Goal: Task Accomplishment & Management: Complete application form

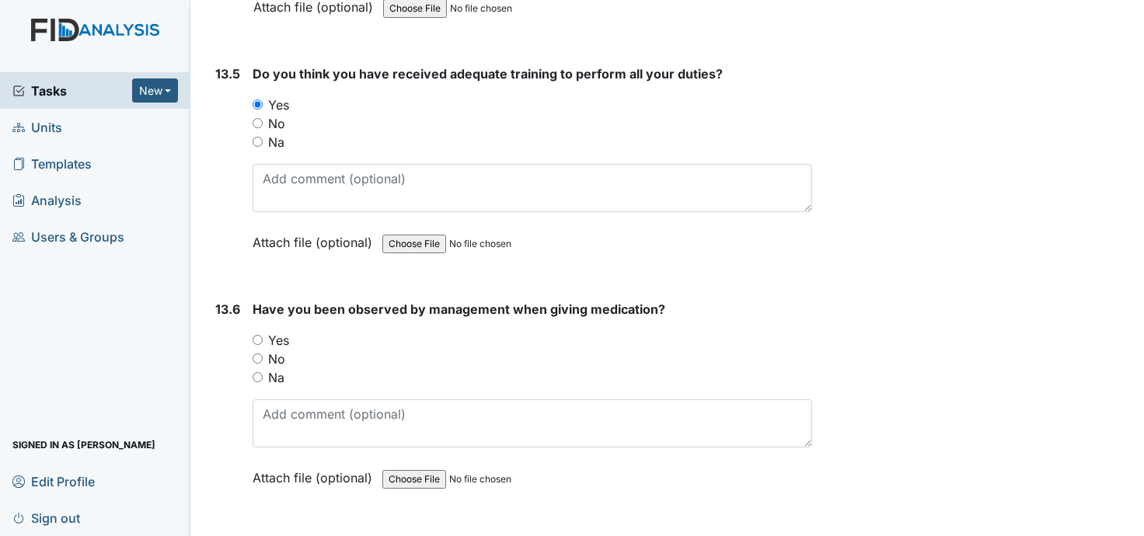
radio input "true"
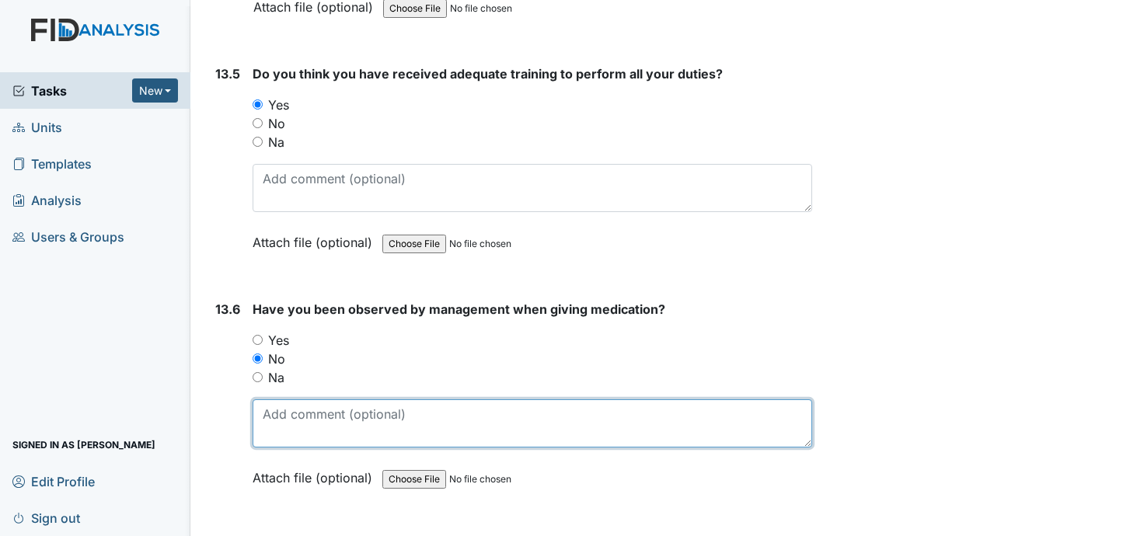
click at [261, 400] on textarea at bounding box center [533, 424] width 560 height 48
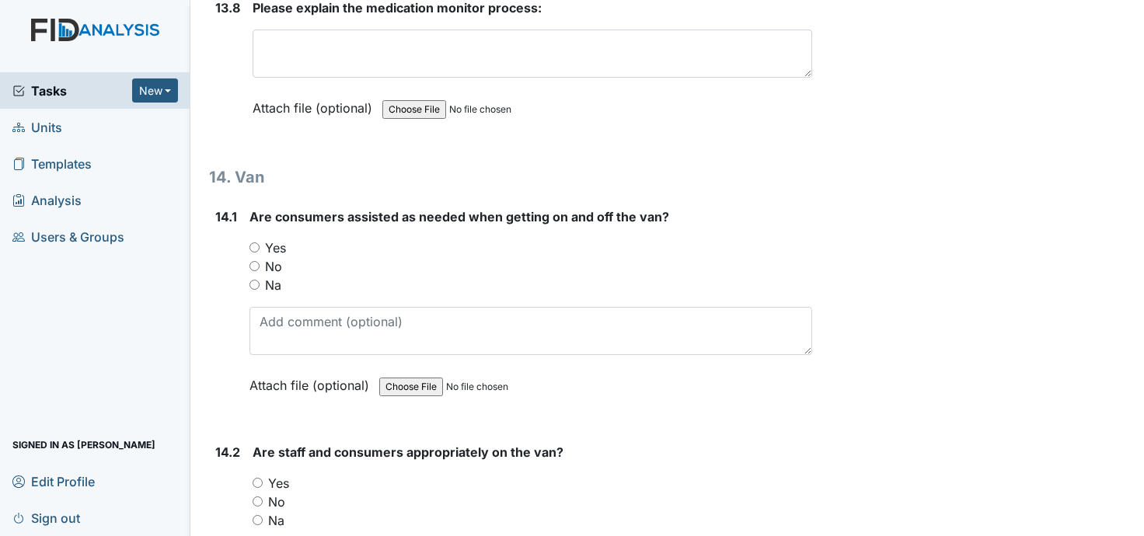
scroll to position [28440, 0]
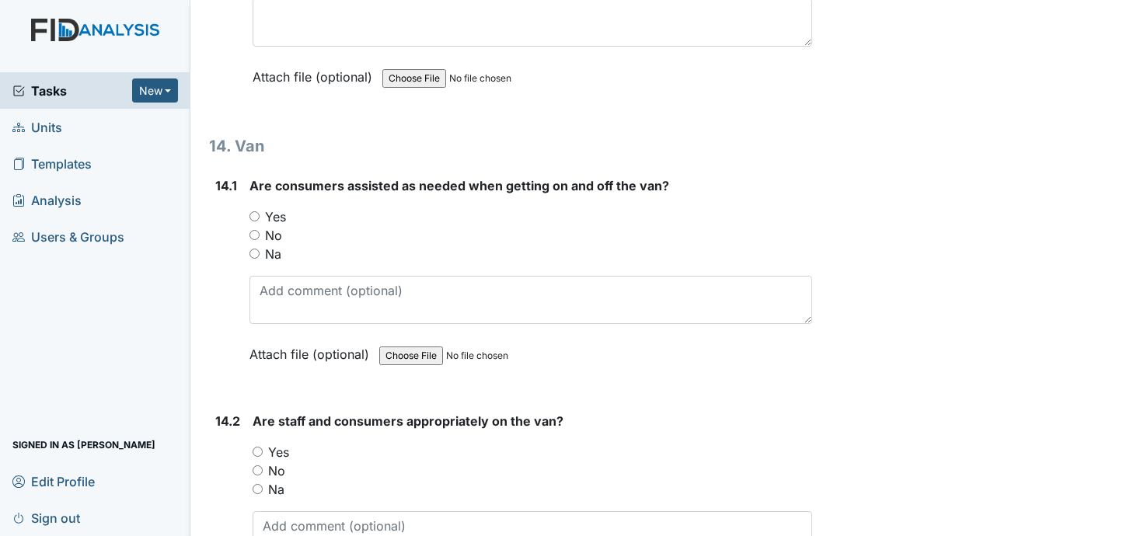
type textarea "she has not gave meds yet."
click at [255, 211] on input "Yes" at bounding box center [255, 216] width 10 height 10
radio input "true"
click at [258, 447] on input "Yes" at bounding box center [258, 452] width 10 height 10
radio input "true"
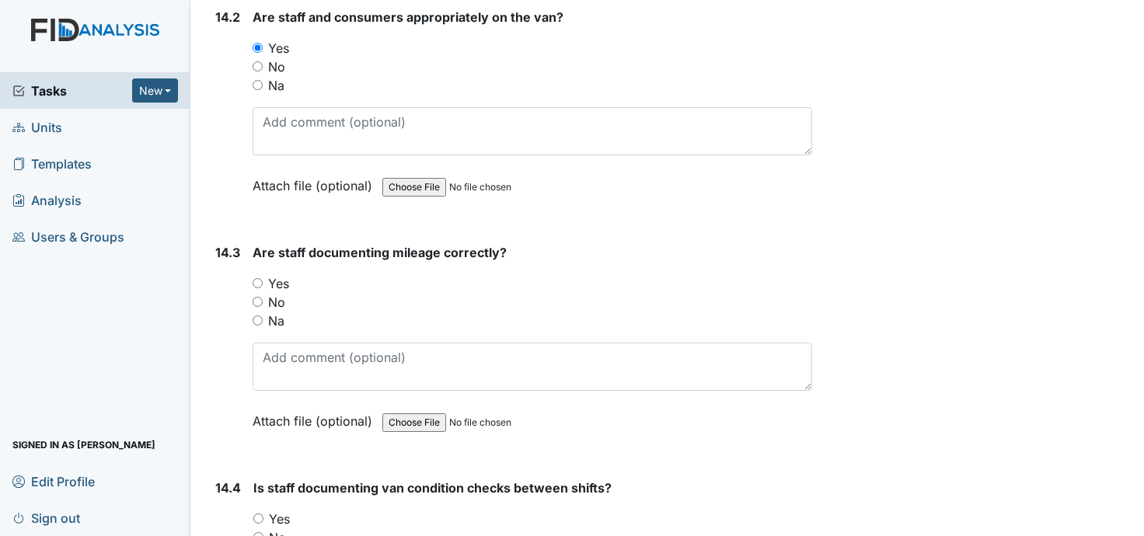
scroll to position [28906, 0]
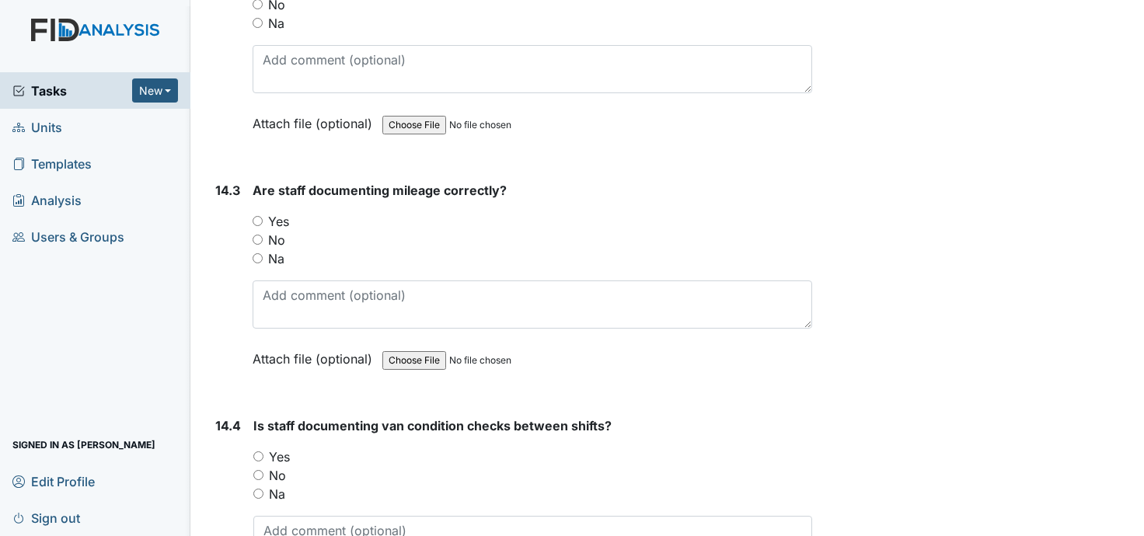
click at [258, 216] on input "Yes" at bounding box center [258, 221] width 10 height 10
radio input "true"
click at [259, 452] on input "Yes" at bounding box center [258, 457] width 10 height 10
radio input "true"
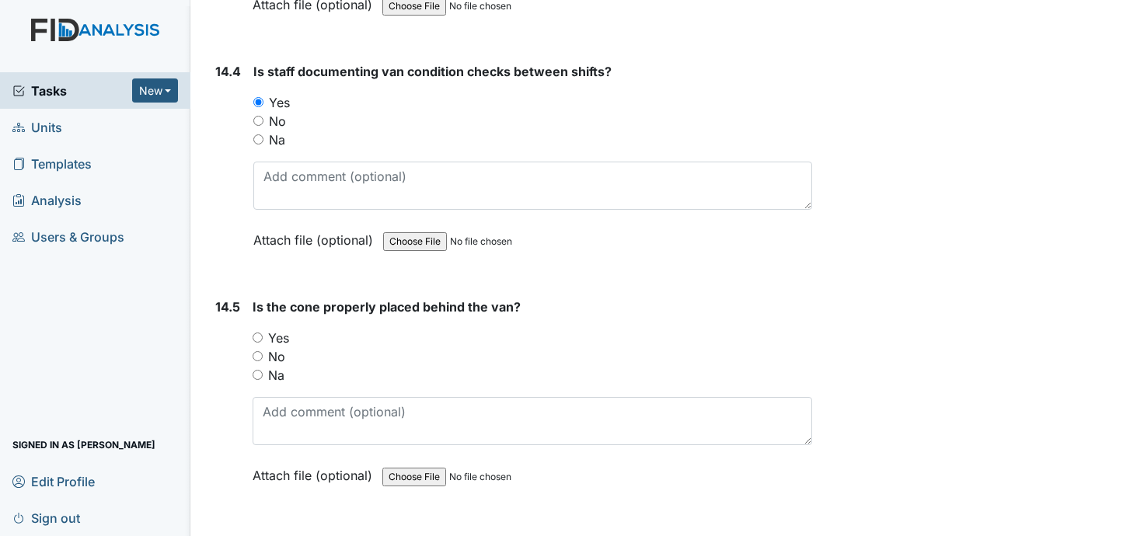
scroll to position [29280, 0]
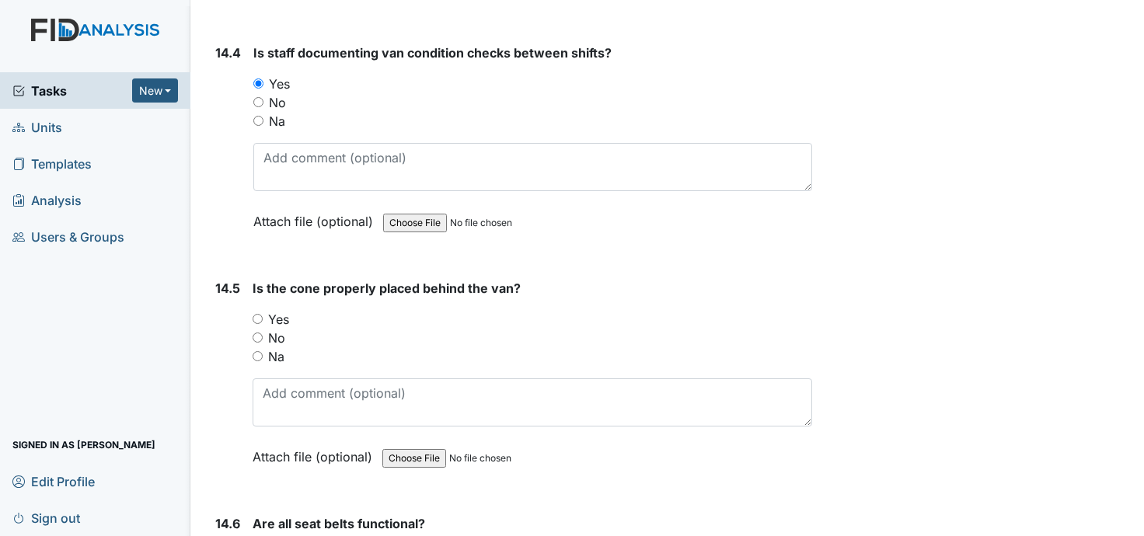
click at [259, 314] on input "Yes" at bounding box center [258, 319] width 10 height 10
radio input "true"
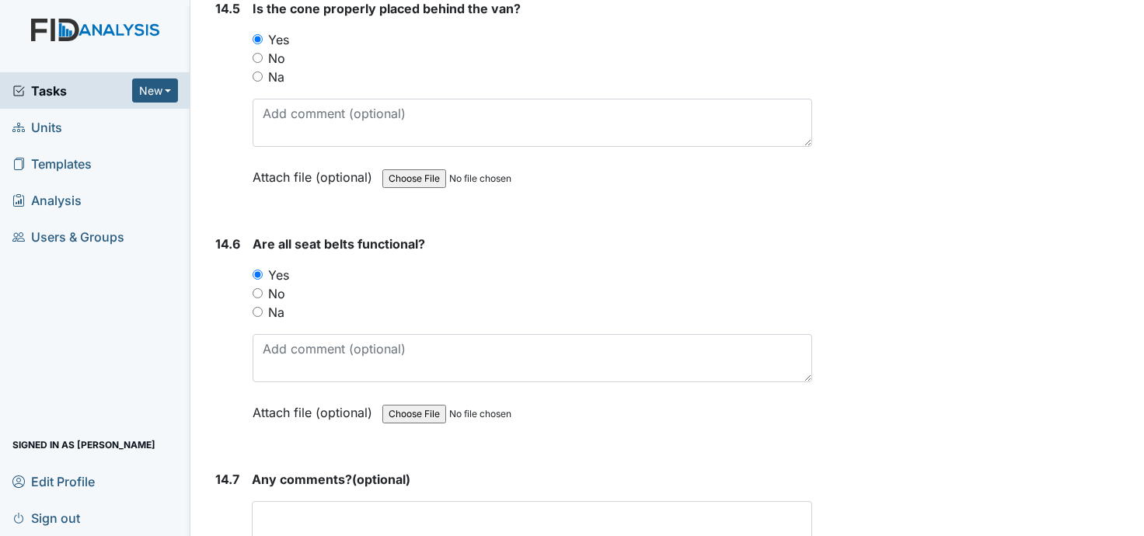
scroll to position [29602, 0]
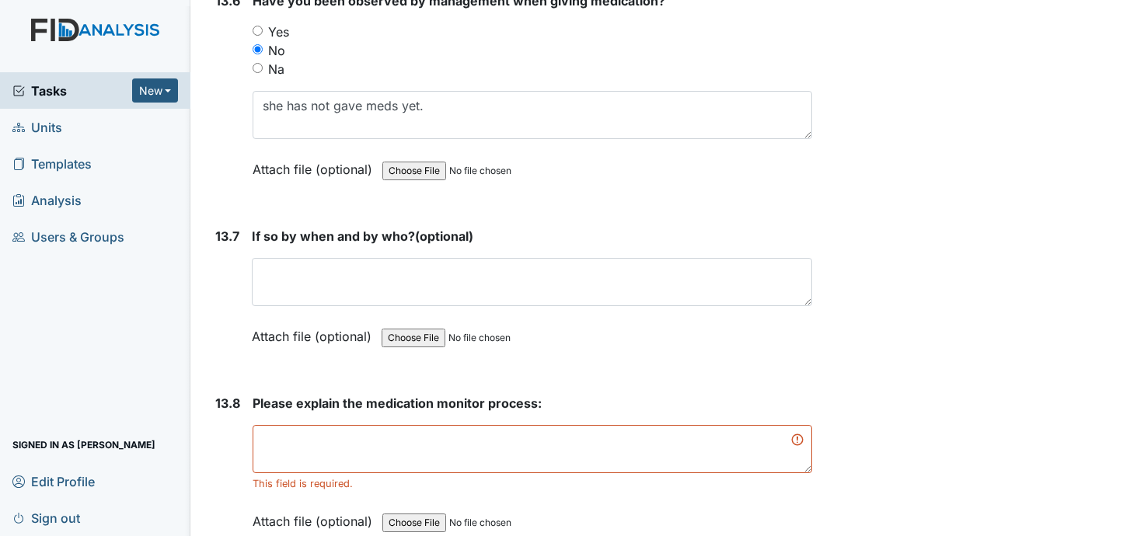
scroll to position [27956, 0]
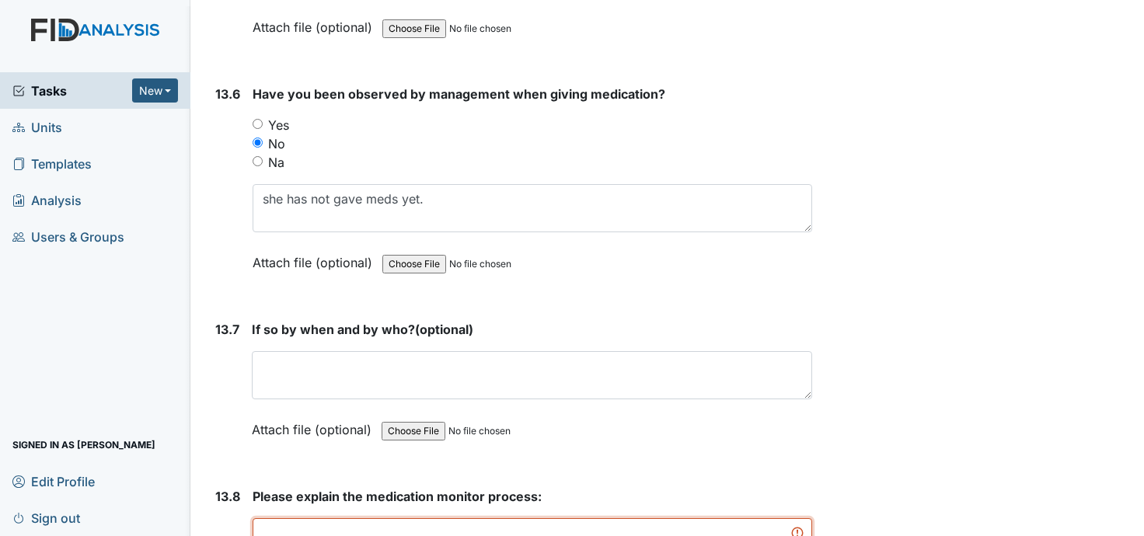
click at [288, 519] on textarea at bounding box center [533, 543] width 560 height 48
type textarea "t"
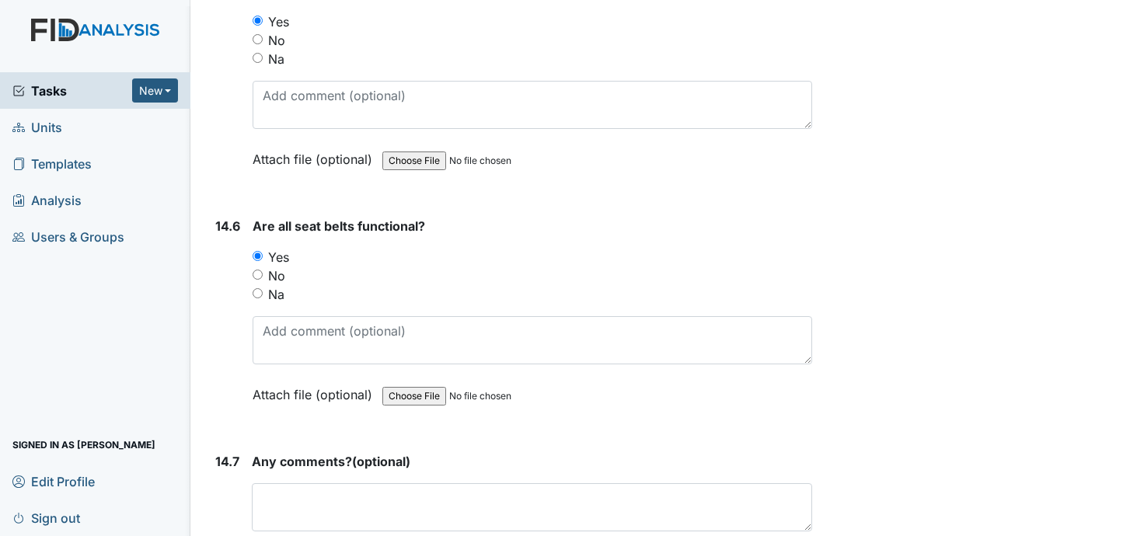
scroll to position [29637, 0]
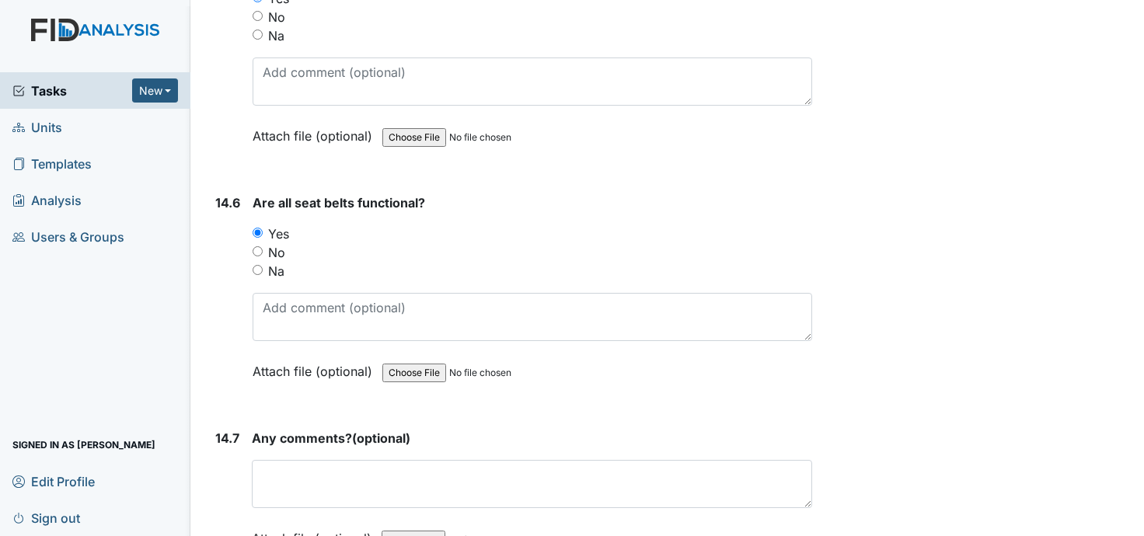
type textarea "haven't had one."
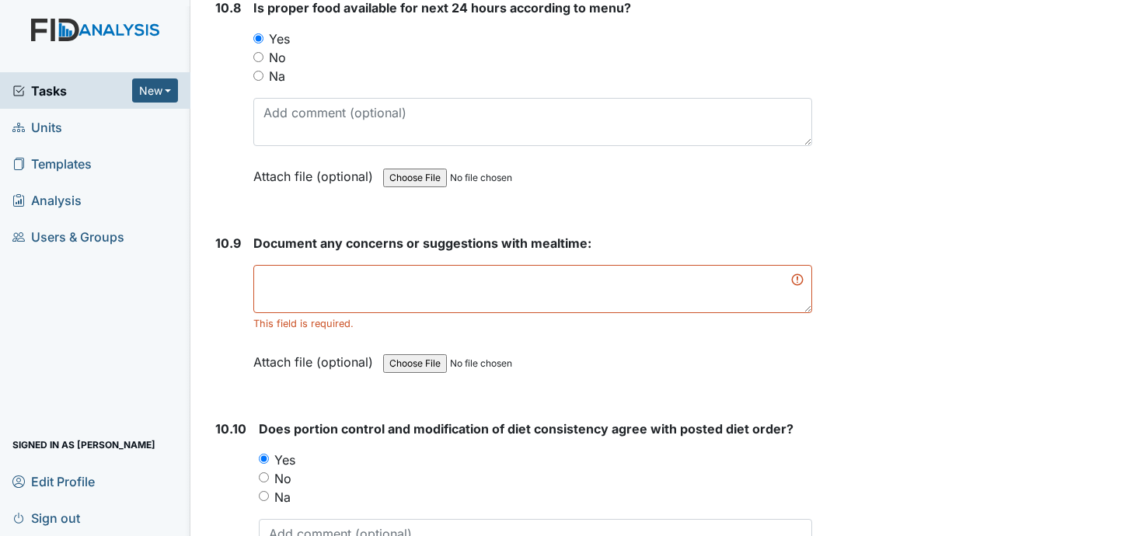
scroll to position [15287, 0]
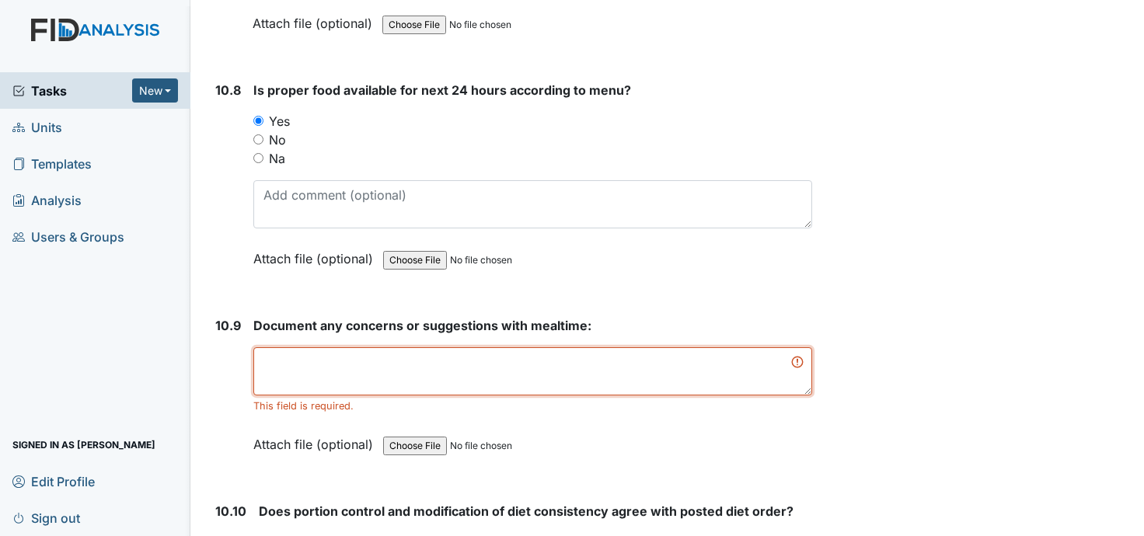
click at [286, 348] on textarea at bounding box center [532, 372] width 559 height 48
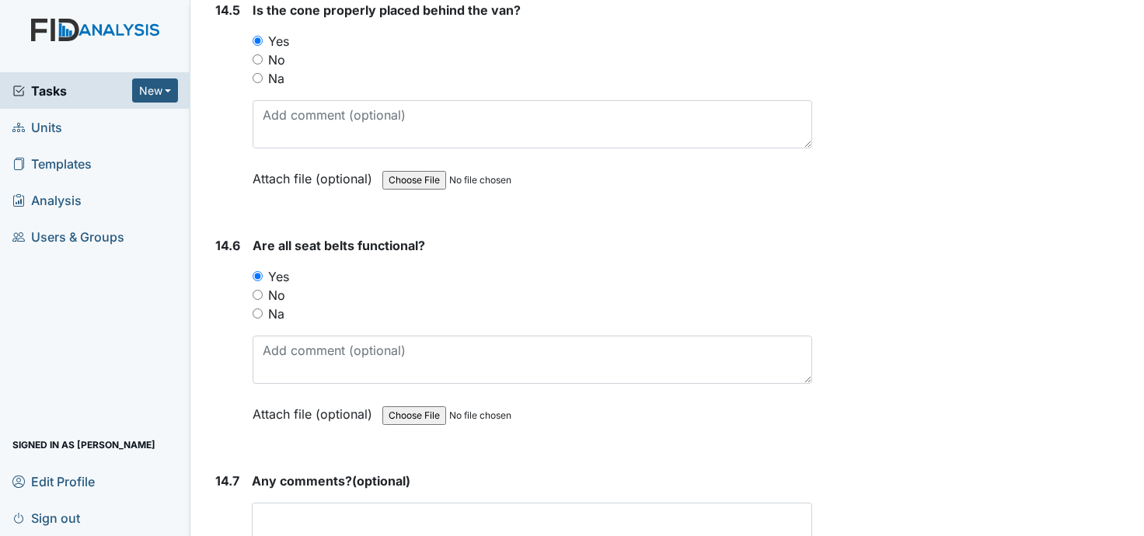
scroll to position [29619, 0]
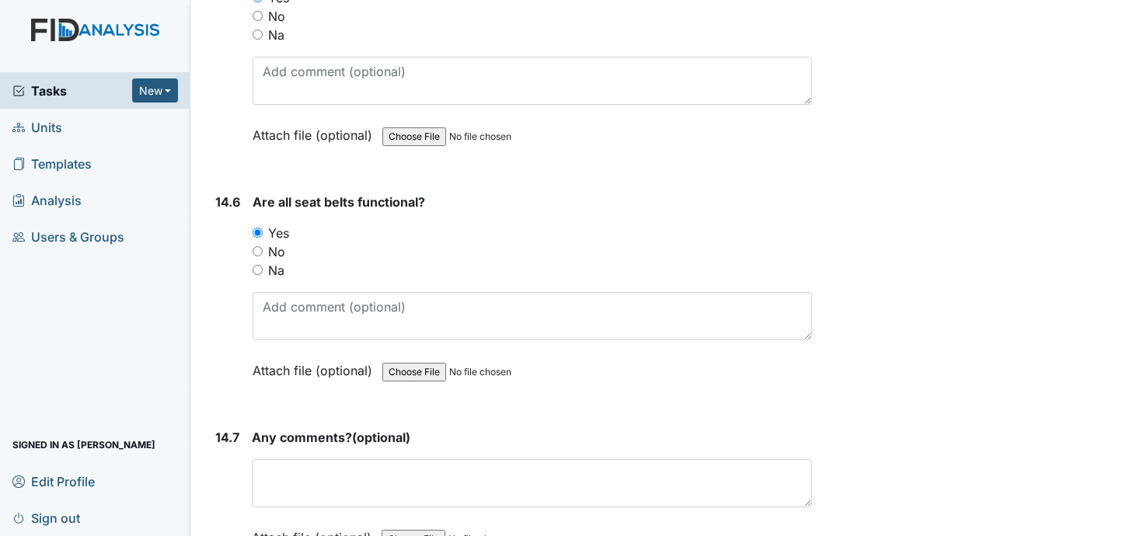
type textarea "none"
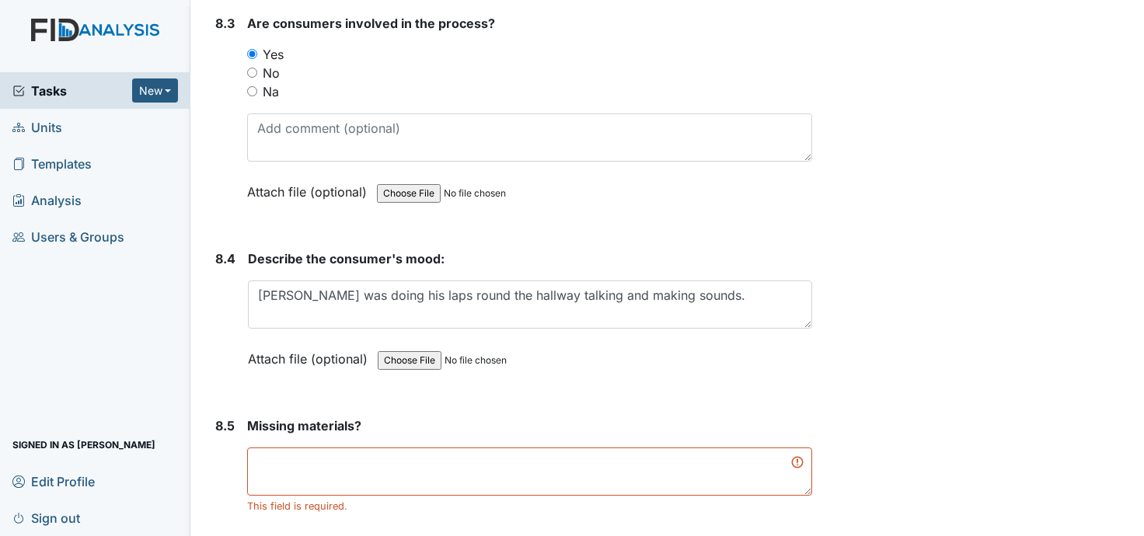
scroll to position [11187, 0]
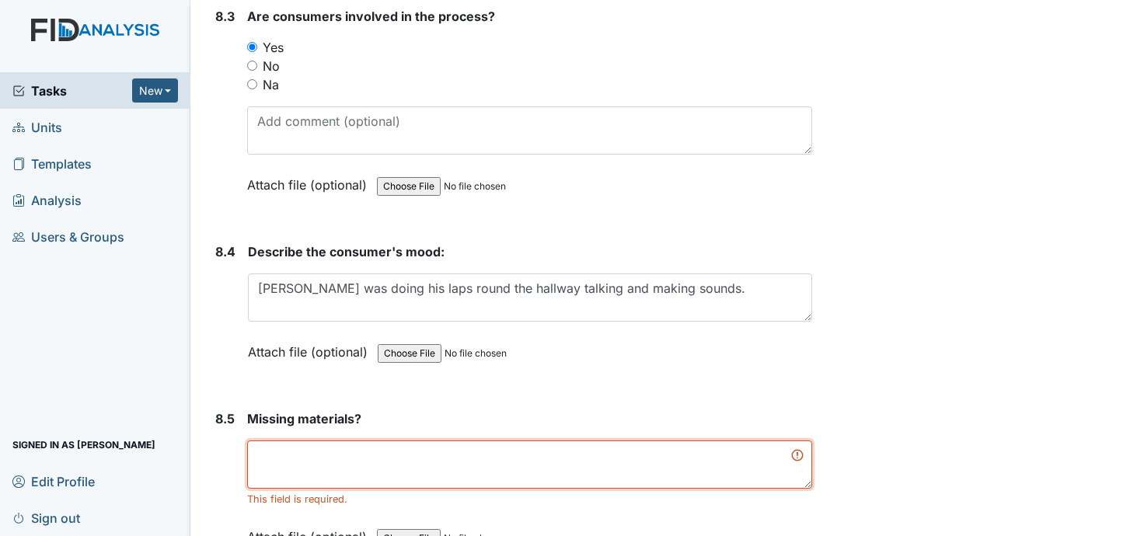
click at [376, 441] on textarea at bounding box center [529, 465] width 565 height 48
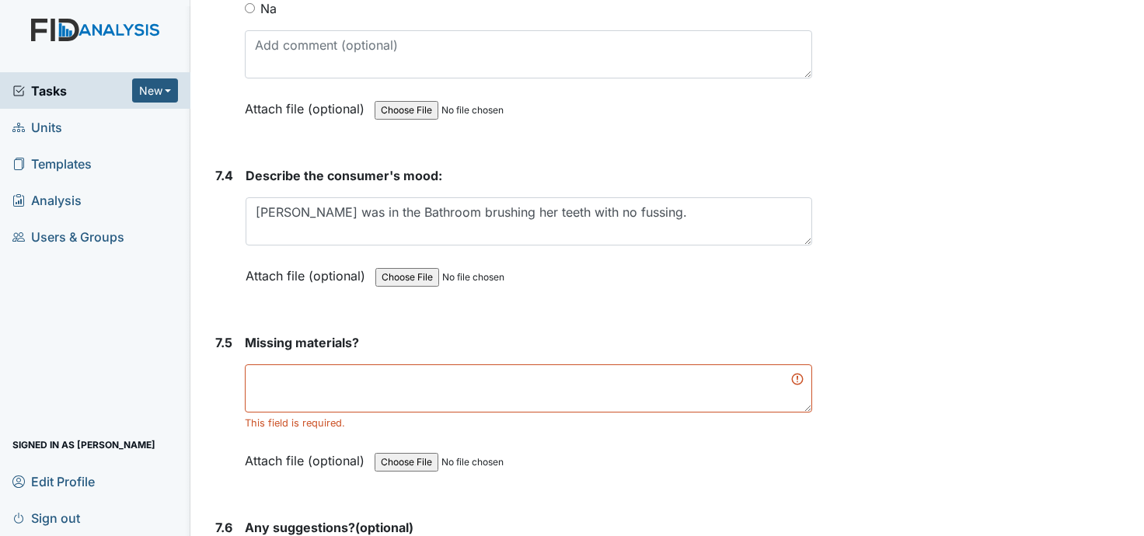
scroll to position [9954, 0]
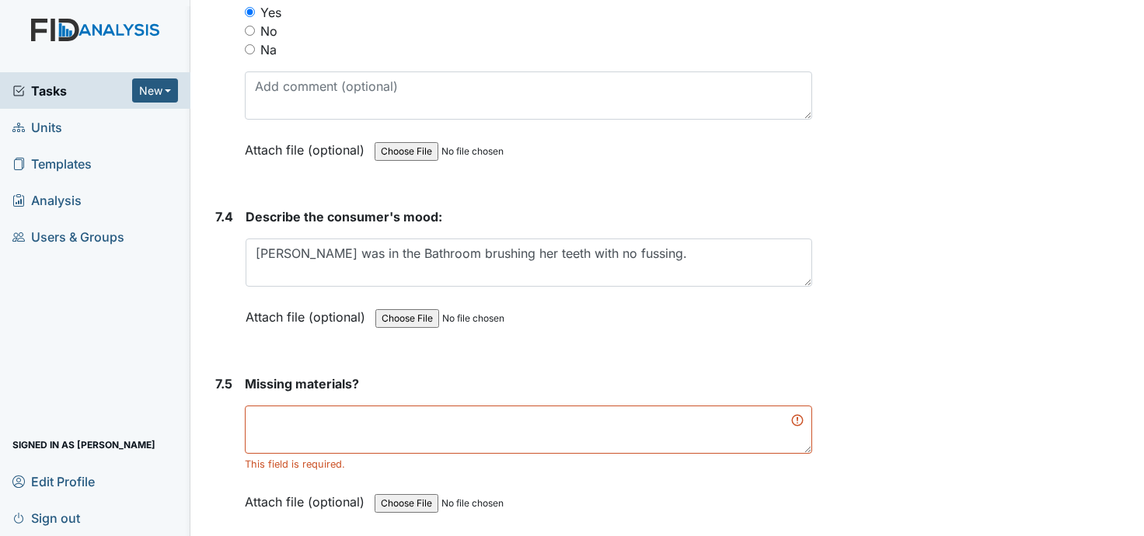
type textarea "no"
click at [293, 406] on textarea at bounding box center [529, 430] width 568 height 48
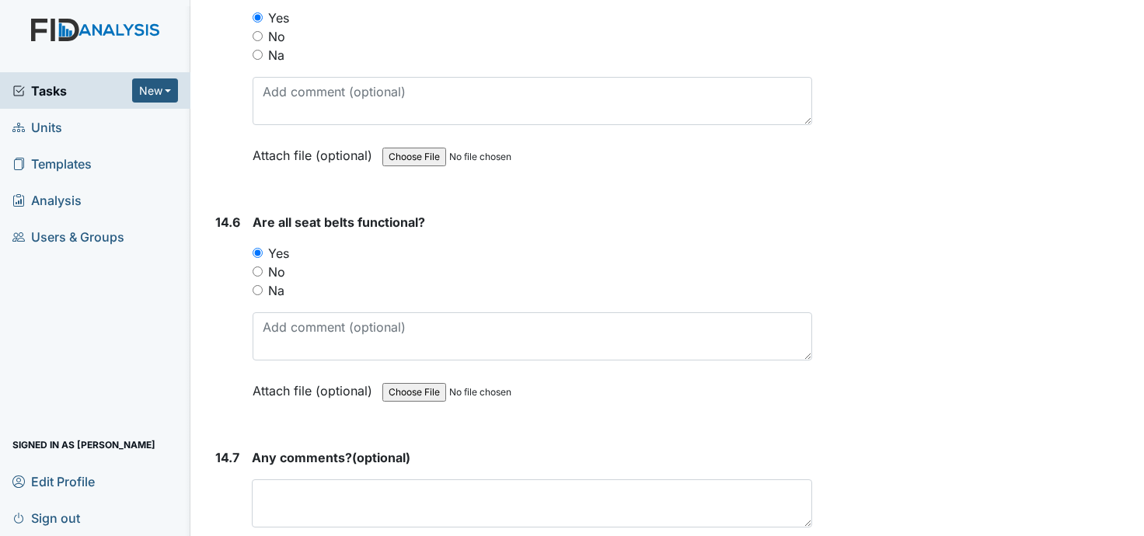
scroll to position [29602, 0]
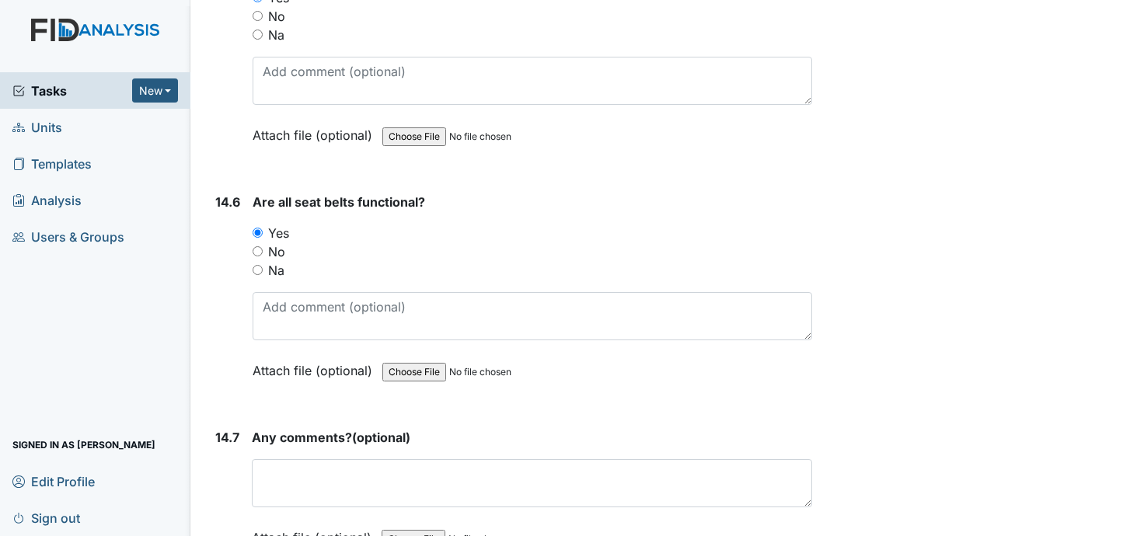
type textarea "no"
